Goal: Find specific page/section: Find specific page/section

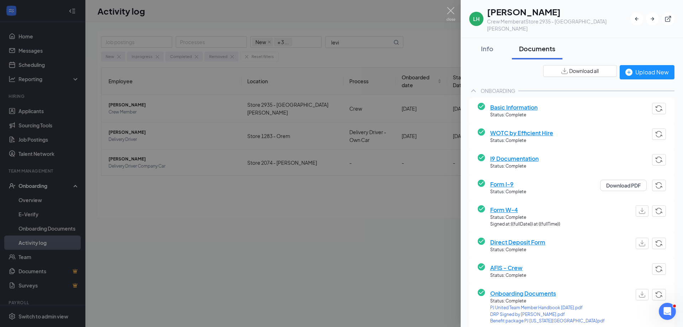
scroll to position [107, 0]
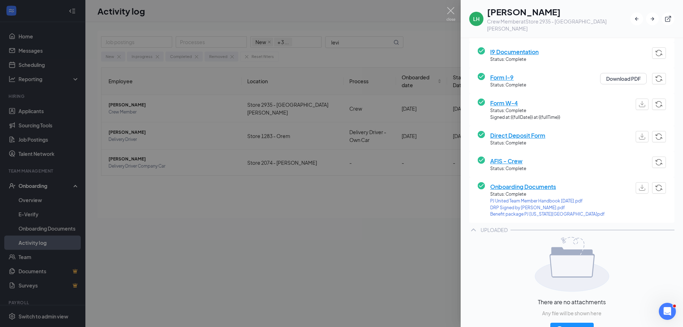
click at [193, 135] on div at bounding box center [341, 163] width 683 height 327
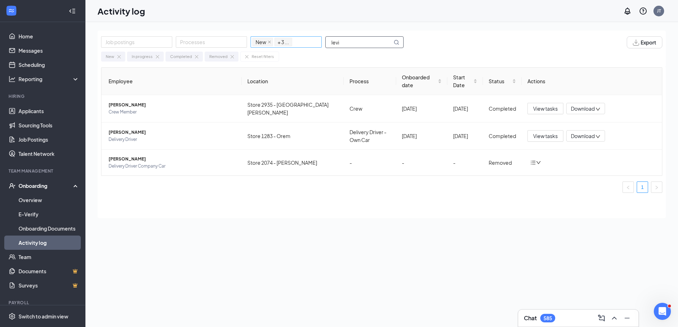
drag, startPoint x: 358, startPoint y: 41, endPoint x: 318, endPoint y: 44, distance: 39.9
click at [318, 44] on div "Job postings Processes New In progress Completed Removed + 3 ... levi" at bounding box center [256, 42] width 310 height 12
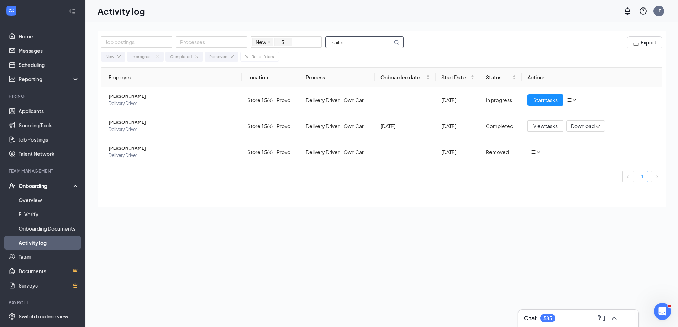
type input "kailee"
